Goal: Navigation & Orientation: Find specific page/section

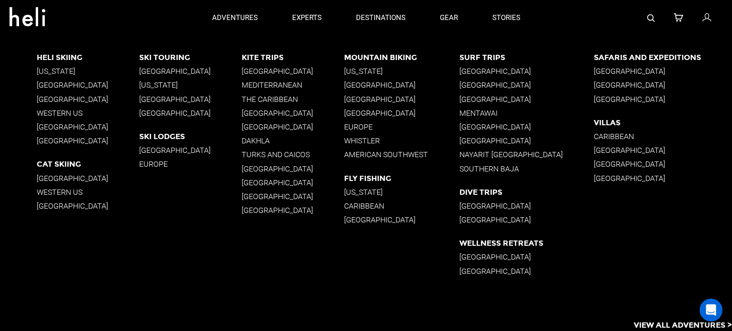
drag, startPoint x: 59, startPoint y: 112, endPoint x: 43, endPoint y: 115, distance: 16.0
click at [43, 115] on p "Western US" at bounding box center [88, 113] width 102 height 9
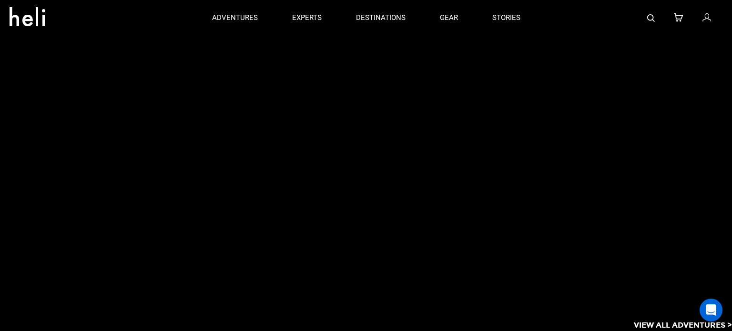
click at [55, 113] on div at bounding box center [384, 169] width 695 height 266
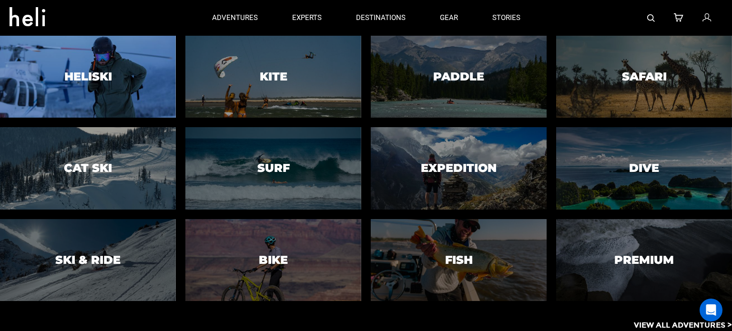
click at [102, 96] on div at bounding box center [87, 77] width 179 height 84
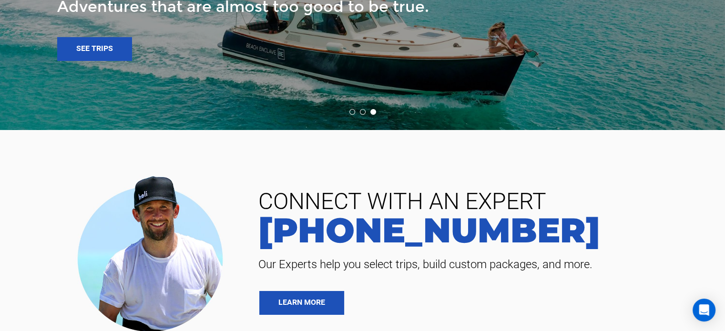
scroll to position [3383, 0]
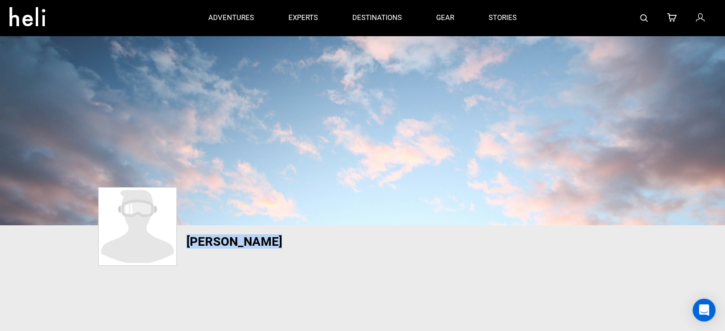
drag, startPoint x: 189, startPoint y: 242, endPoint x: 281, endPoint y: 255, distance: 93.0
click at [281, 255] on div "Monty Waugh View Community" at bounding box center [362, 251] width 557 height 33
copy div "Monty Waugh View Community SUCCESS Your post has been updated successfully. ok"
